Goal: Transaction & Acquisition: Subscribe to service/newsletter

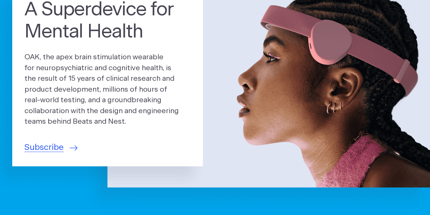
scroll to position [73, 0]
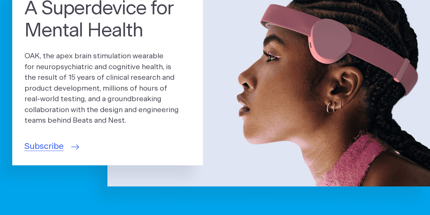
click at [43, 146] on span "Subscribe" at bounding box center [43, 146] width 39 height 13
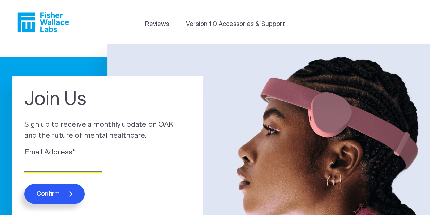
click at [68, 162] on input "Email Address *" at bounding box center [62, 166] width 77 height 11
type input "sandrapw543@gmail.com"
click at [62, 191] on button "Confirm" at bounding box center [54, 194] width 60 height 20
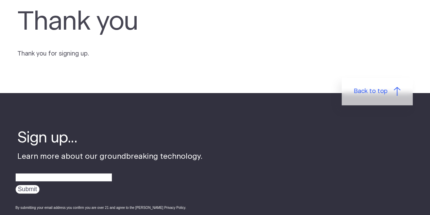
scroll to position [55, 0]
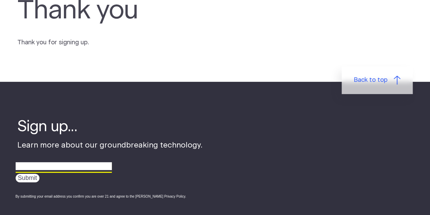
click at [66, 167] on input "email" at bounding box center [64, 166] width 96 height 11
type input "[EMAIL_ADDRESS][DOMAIN_NAME]"
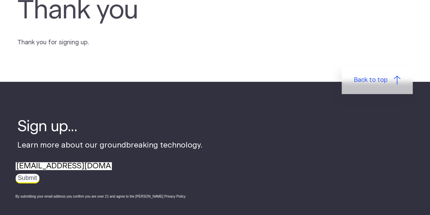
click at [27, 180] on input "Submit" at bounding box center [28, 178] width 24 height 9
